Goal: Information Seeking & Learning: Learn about a topic

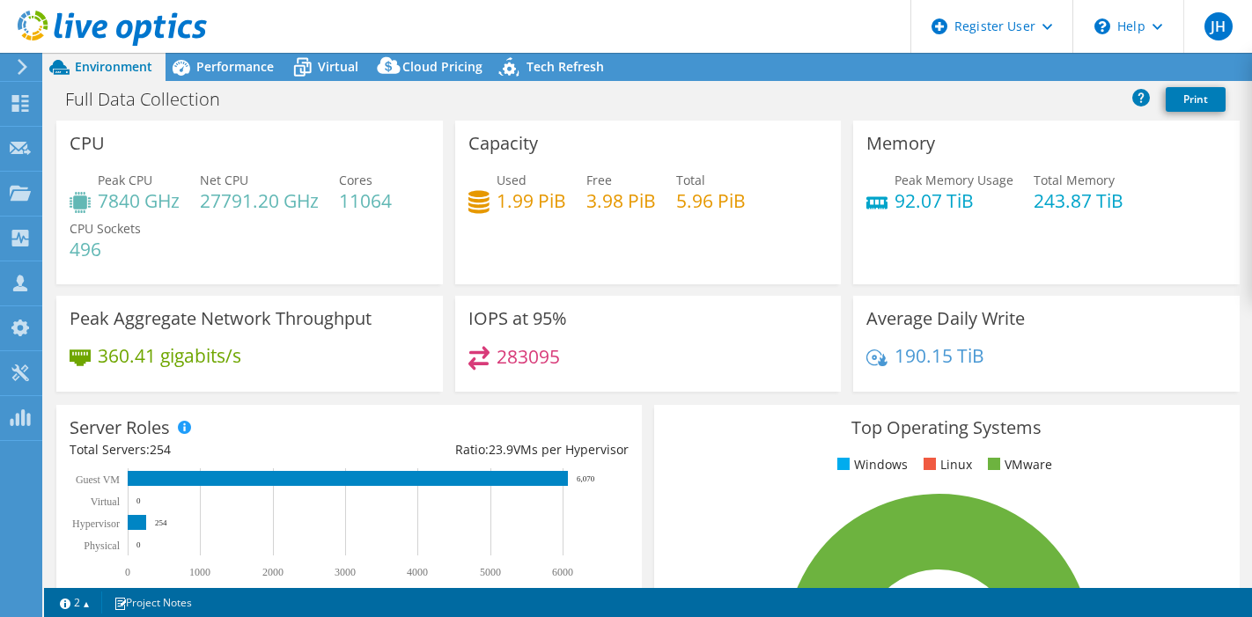
select select "USD"
click at [734, 244] on div "Capacity Used 1.99 PiB Free 3.98 PiB Total 5.96 PiB" at bounding box center [648, 203] width 387 height 164
click at [674, 265] on div "Capacity Used 1.99 PiB Free 3.98 PiB Total 5.96 PiB" at bounding box center [648, 203] width 387 height 164
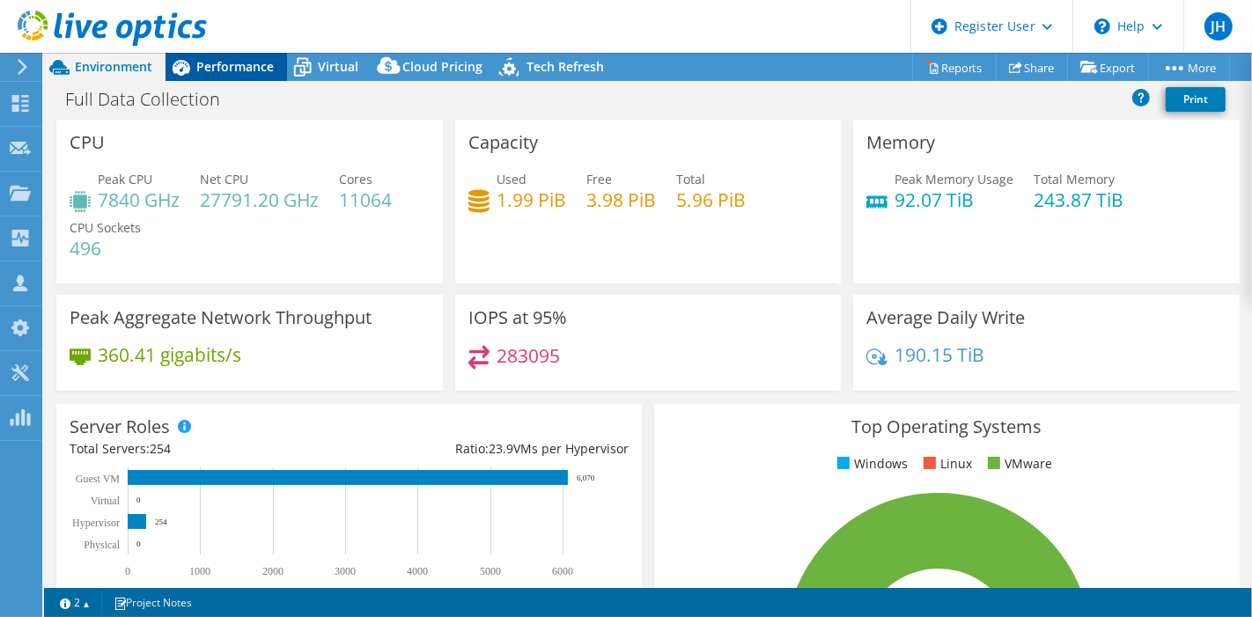
click at [223, 69] on span "Performance" at bounding box center [234, 66] width 77 height 17
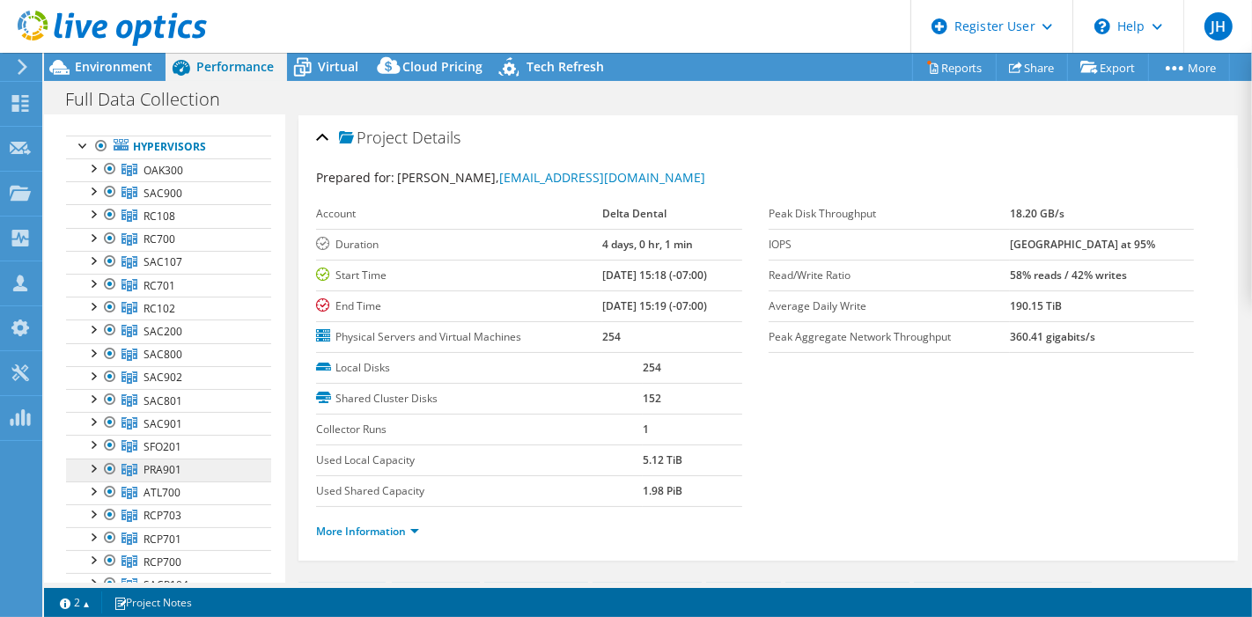
scroll to position [85, 0]
click at [705, 33] on header "JH Dell User [PERSON_NAME] [PERSON_NAME][EMAIL_ADDRESS][PERSON_NAME][DOMAIN_NAM…" at bounding box center [626, 26] width 1252 height 53
click at [119, 64] on span "Environment" at bounding box center [113, 66] width 77 height 17
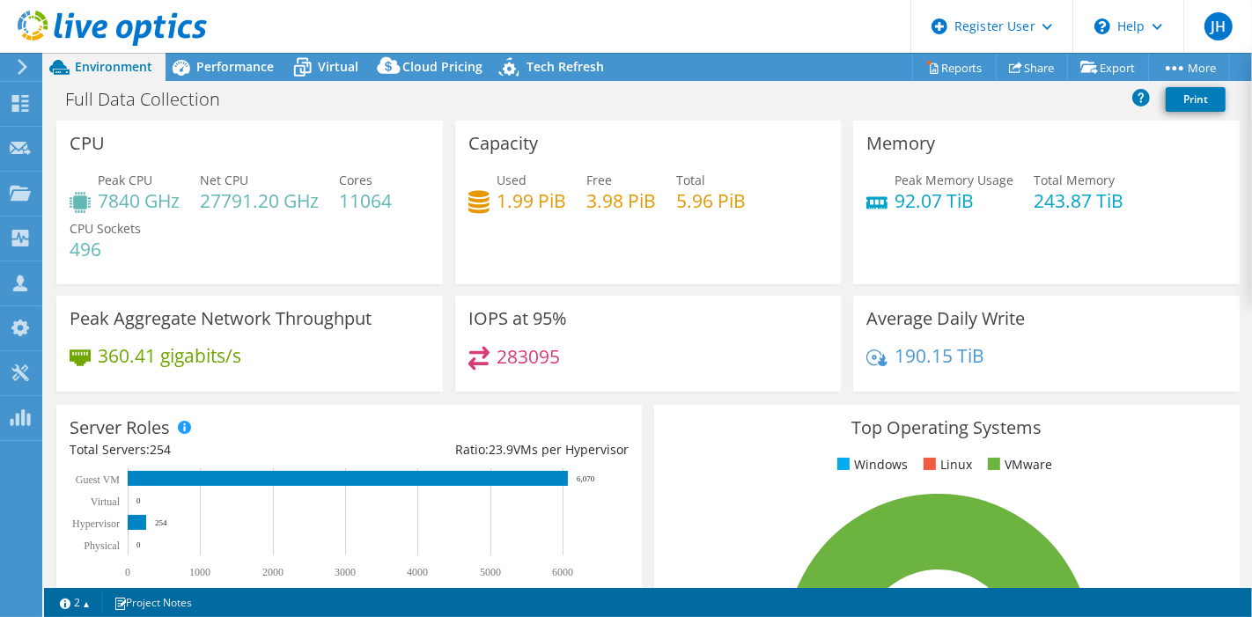
click at [711, 24] on header "JH Dell User [PERSON_NAME] [PERSON_NAME][EMAIL_ADDRESS][PERSON_NAME][DOMAIN_NAM…" at bounding box center [626, 26] width 1252 height 53
click at [715, 28] on header "JH Dell User [PERSON_NAME] [PERSON_NAME][EMAIL_ADDRESS][PERSON_NAME][DOMAIN_NAM…" at bounding box center [626, 26] width 1252 height 53
click at [666, 42] on header "JH Dell User [PERSON_NAME] [PERSON_NAME][EMAIL_ADDRESS][PERSON_NAME][DOMAIN_NAM…" at bounding box center [626, 26] width 1252 height 53
click at [687, 358] on div "283095" at bounding box center [648, 365] width 360 height 38
